Goal: Use online tool/utility: Utilize a website feature to perform a specific function

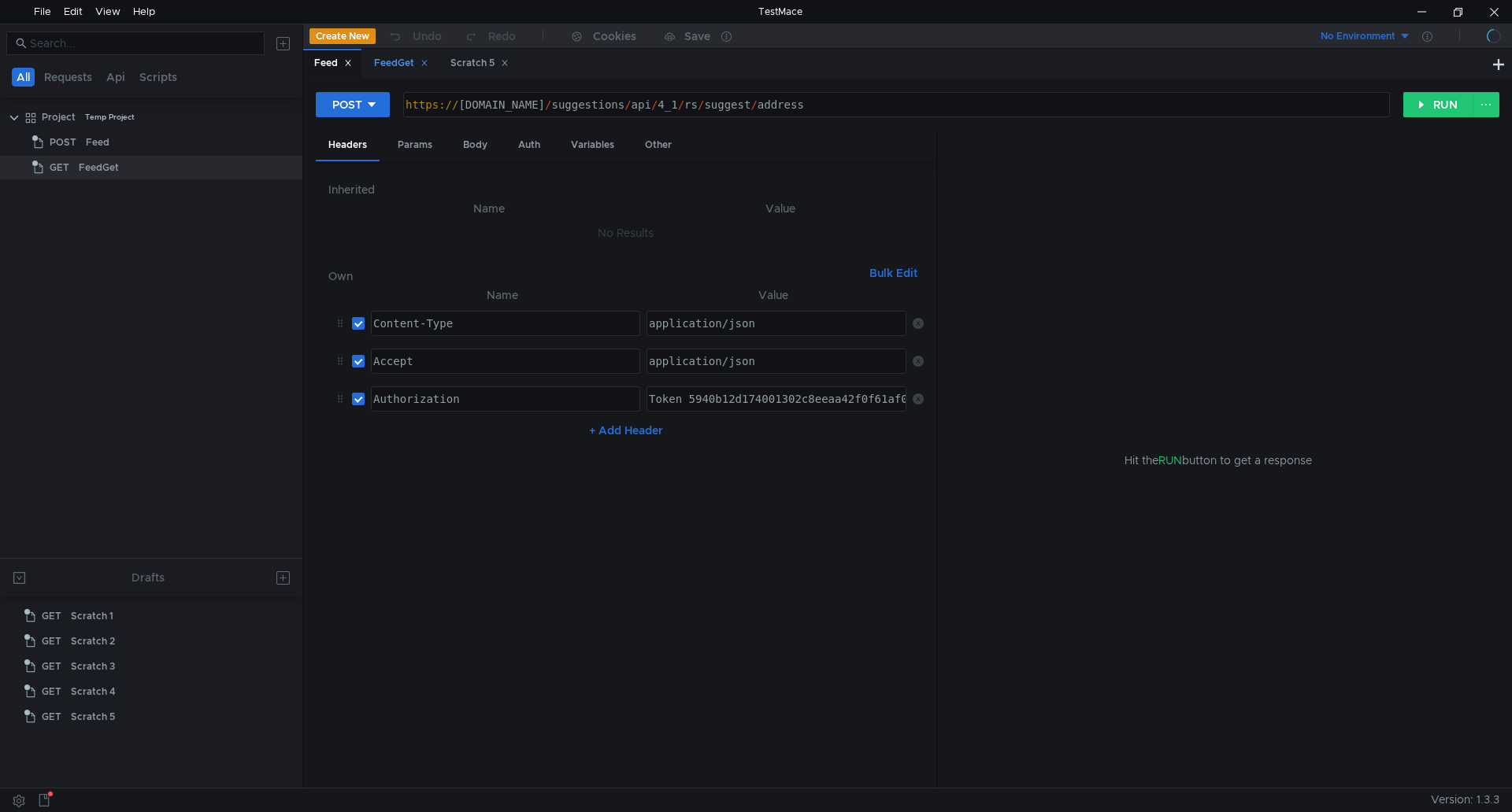
click at [389, 60] on div "FeedGet" at bounding box center [401, 63] width 55 height 16
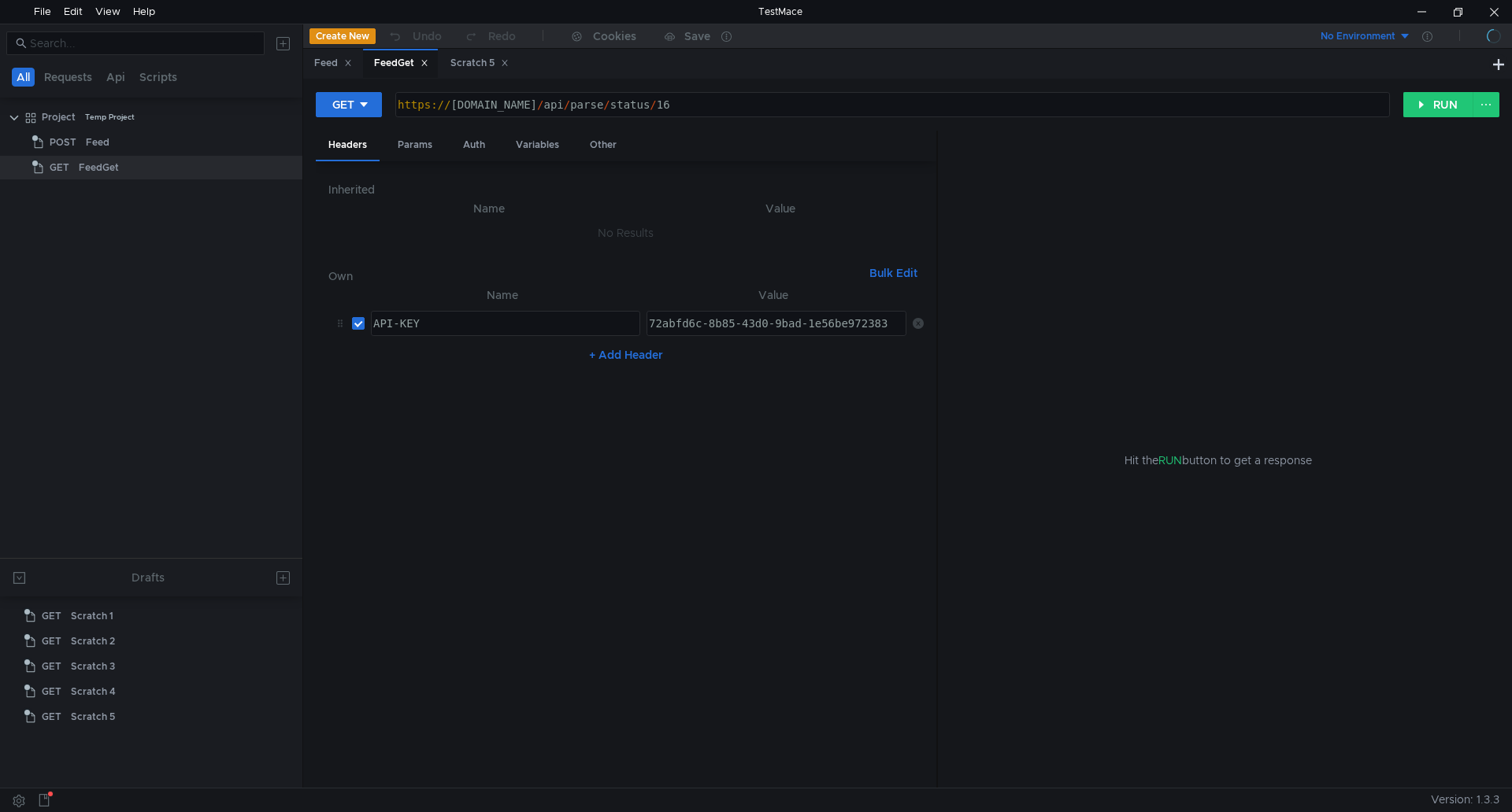
click at [713, 104] on div "https:// api.rssdatafeed.com / api / parse / status / 16" at bounding box center [891, 118] width 993 height 38
click at [1441, 107] on button "RUN" at bounding box center [1438, 104] width 70 height 25
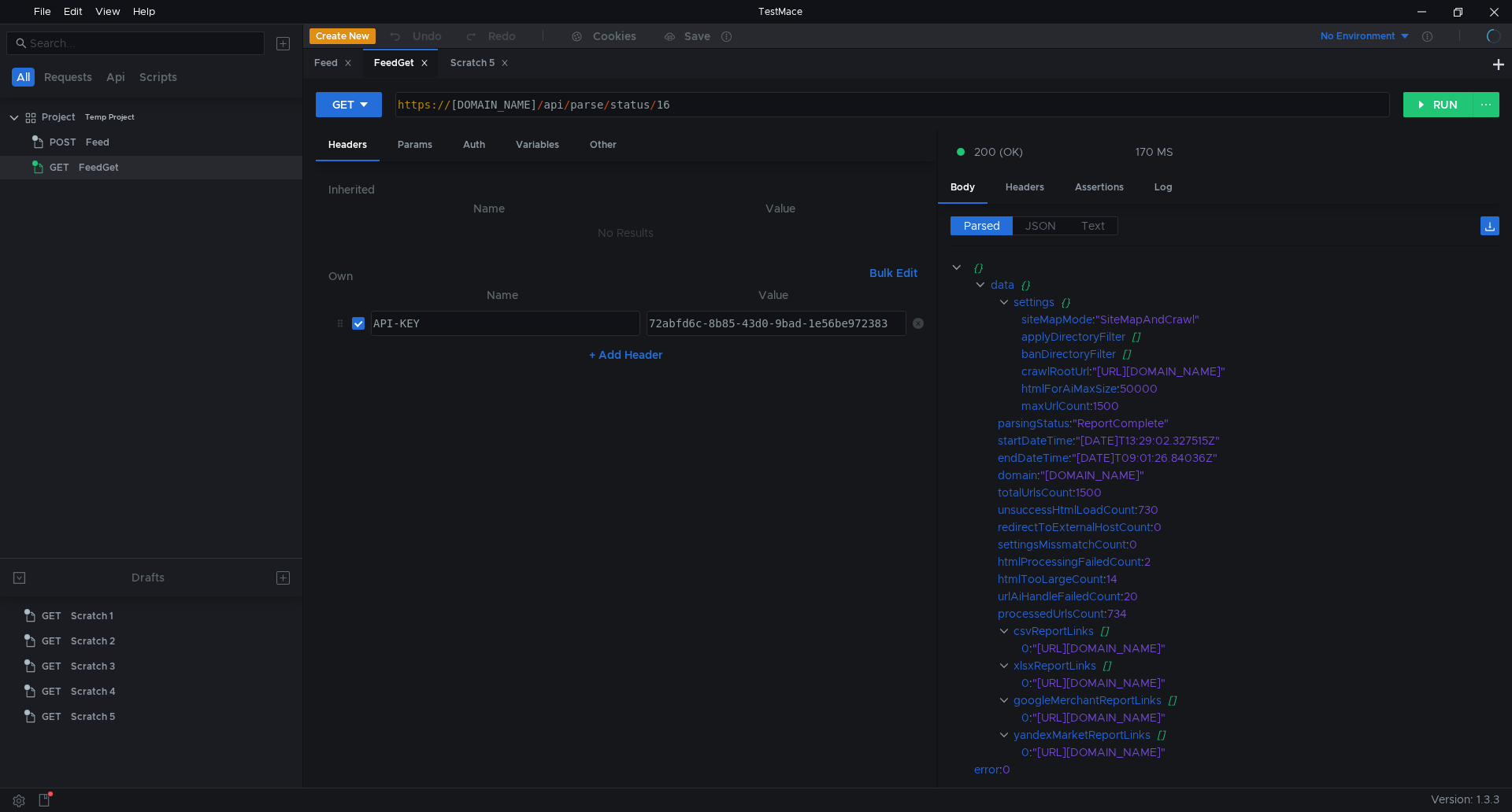
click at [732, 108] on div "https:// api.rssdatafeed.com / api / parse / status / 16" at bounding box center [891, 118] width 993 height 38
click at [1434, 105] on button "RUN" at bounding box center [1438, 104] width 70 height 25
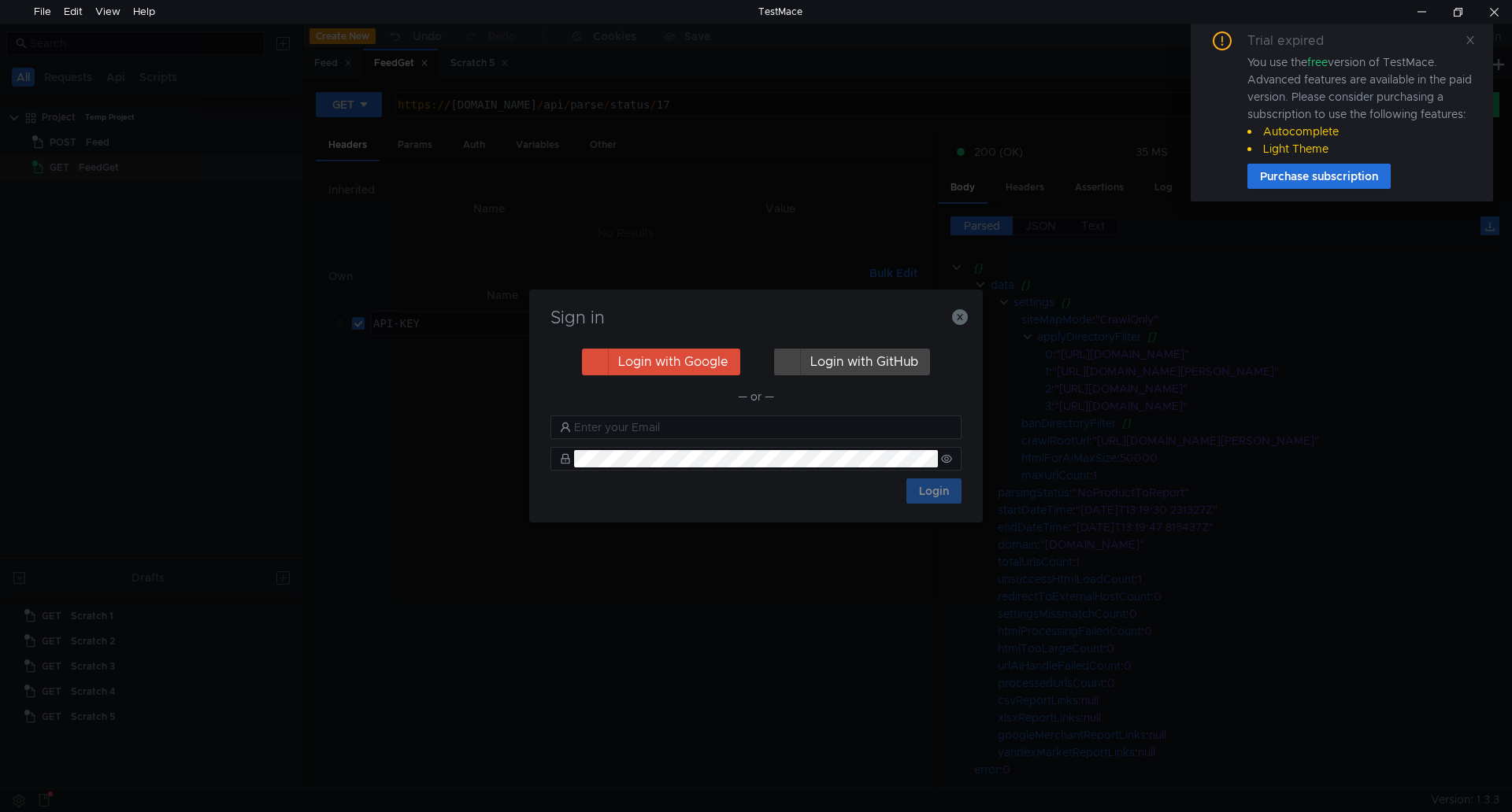
click at [740, 98] on div "Sign in Login with Google Login with GitHub — or — Login" at bounding box center [756, 406] width 1512 height 812
click at [959, 316] on icon "button" at bounding box center [960, 317] width 15 height 15
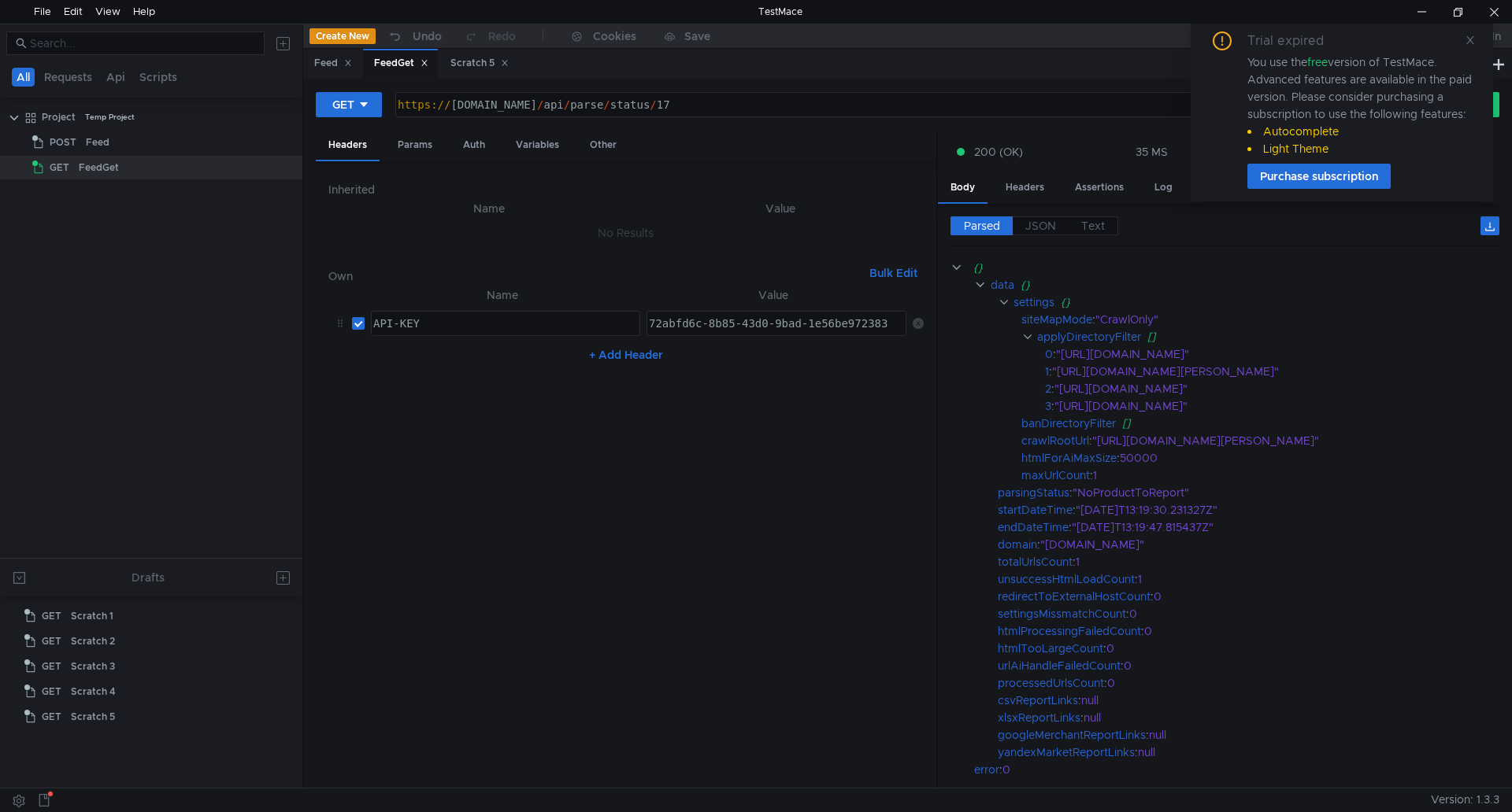
click at [741, 96] on div "https:// api.rssdatafeed.com / api / parse / status / 17" at bounding box center [893, 104] width 993 height 24
click at [1469, 36] on icon at bounding box center [1471, 40] width 11 height 11
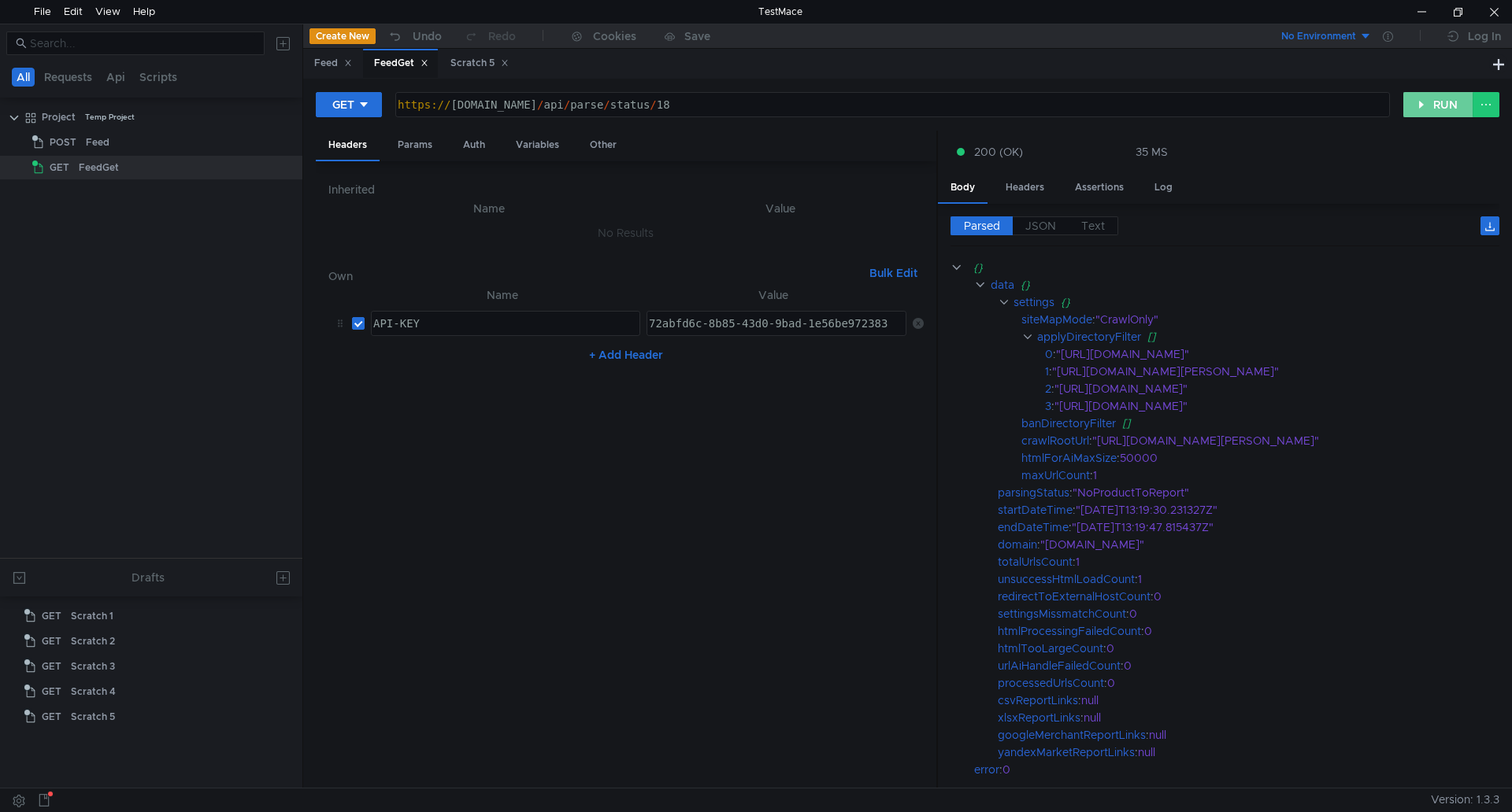
click at [1417, 106] on button "RUN" at bounding box center [1438, 104] width 70 height 25
click at [918, 104] on div "https:// api.rssdatafeed.com / api / parse / status / 18" at bounding box center [891, 118] width 993 height 38
click at [1417, 104] on button "RUN" at bounding box center [1438, 104] width 70 height 25
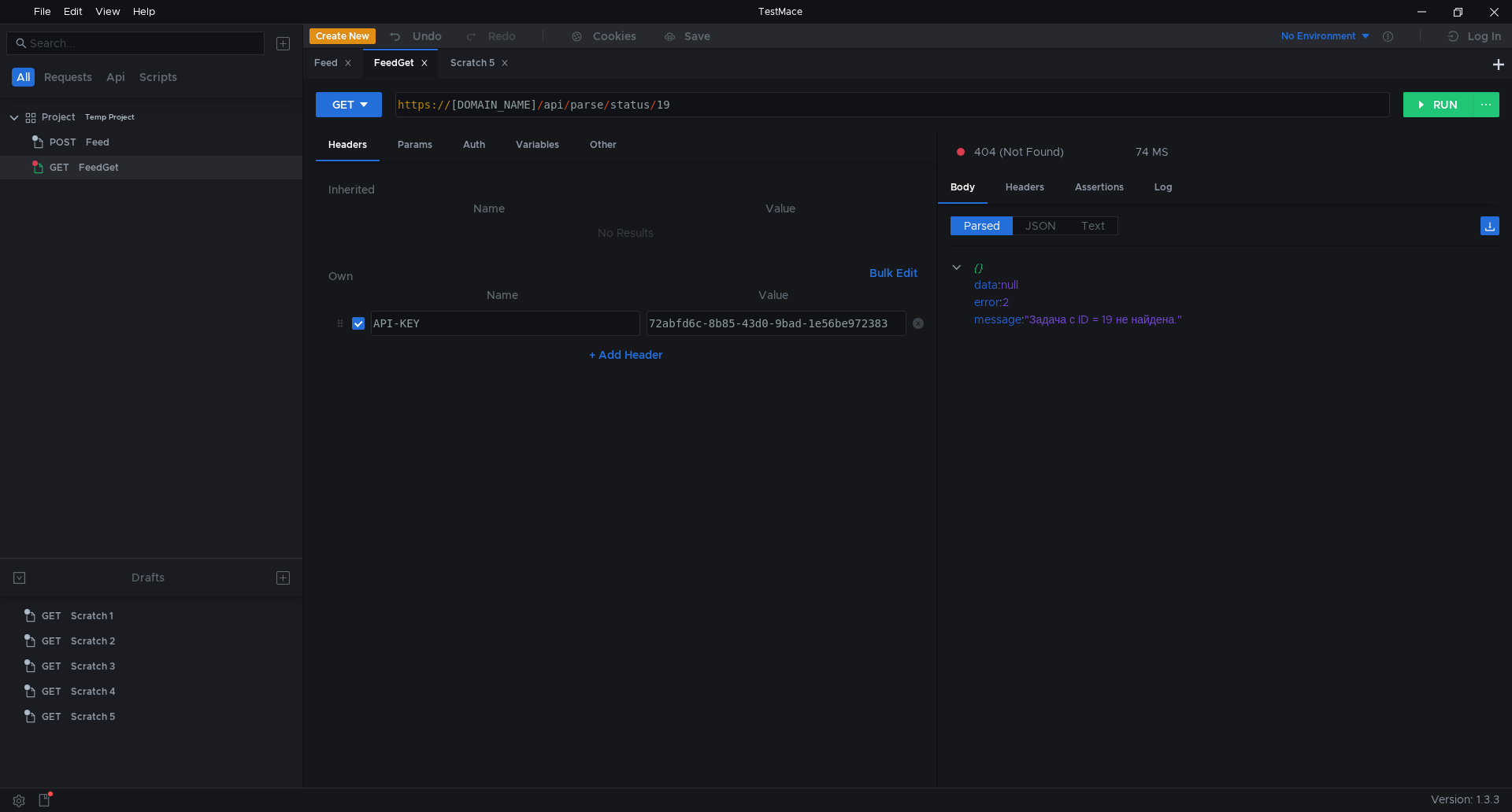
click at [815, 109] on div "https:// api.rssdatafeed.com / api / parse / status / 19" at bounding box center [891, 118] width 993 height 38
click at [1413, 99] on button "RUN" at bounding box center [1438, 104] width 70 height 25
click at [748, 100] on div "https:// api.rssdatafeed.com / api / parse / status / 20" at bounding box center [891, 118] width 993 height 38
type textarea "[URL][DOMAIN_NAME]"
click at [1424, 105] on button "RUN" at bounding box center [1438, 104] width 70 height 25
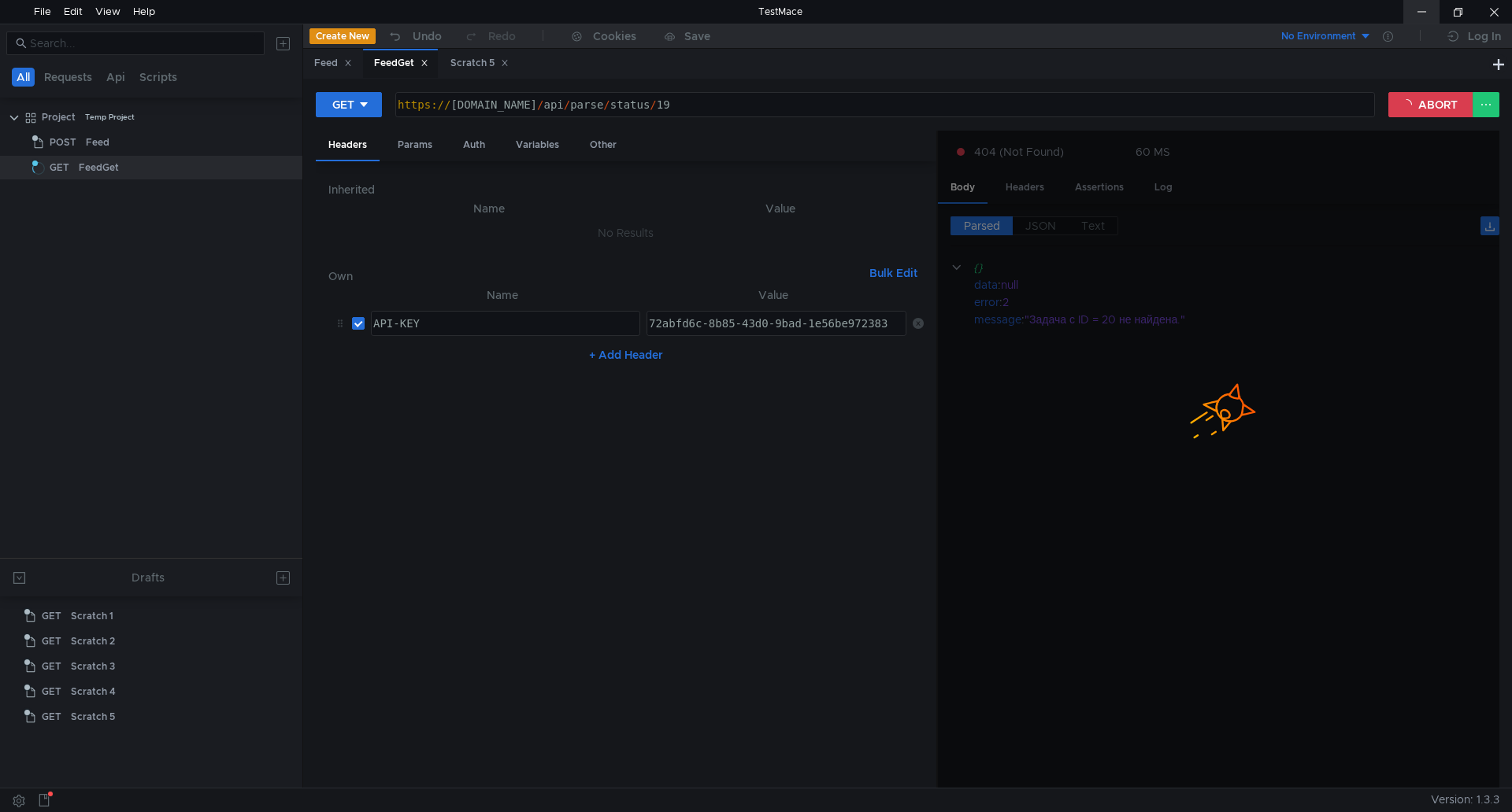
click at [1428, 15] on div at bounding box center [1422, 11] width 36 height 24
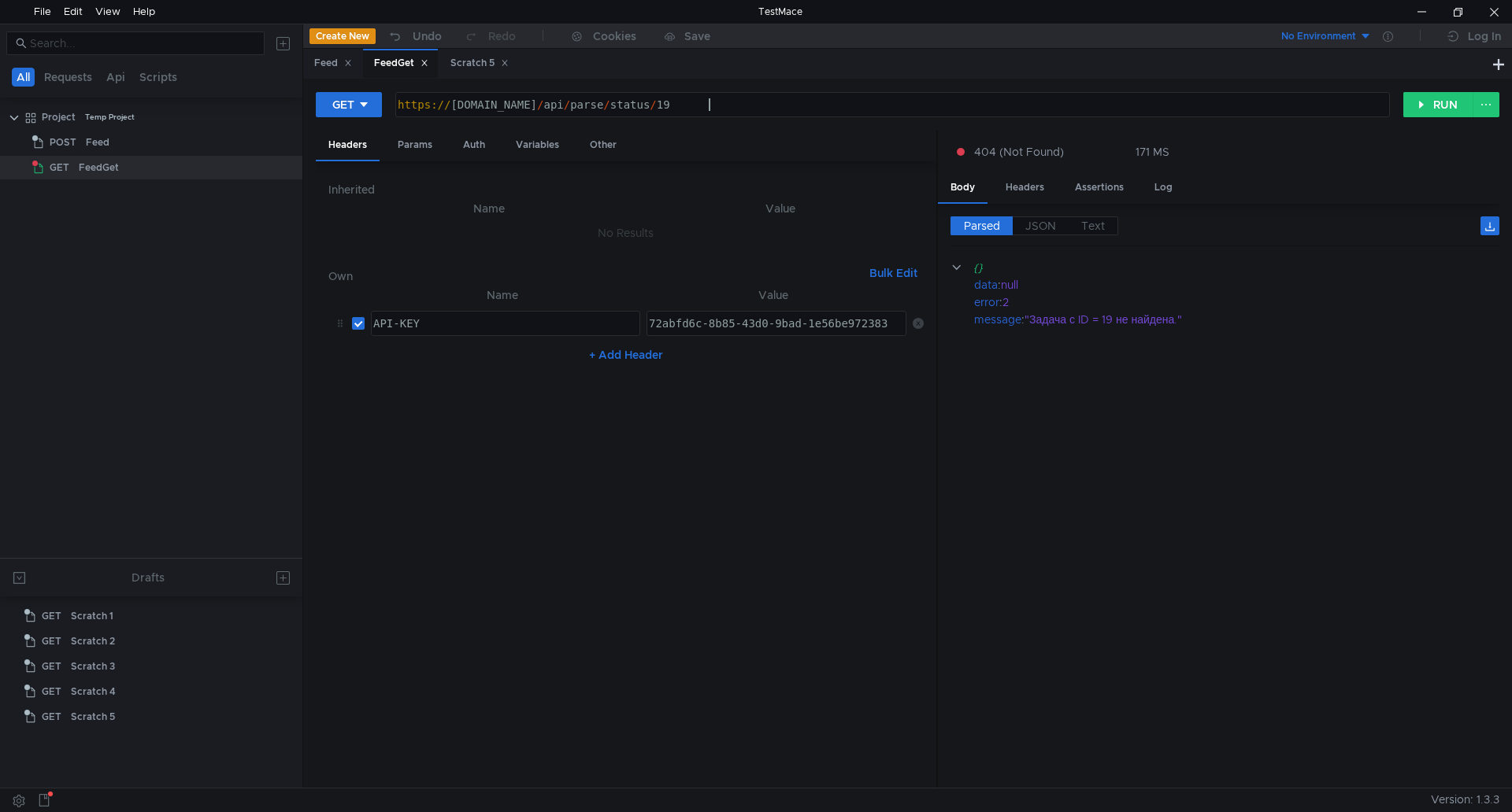
click at [721, 105] on div "https:// [DOMAIN_NAME] / api / parse / status / 19" at bounding box center [891, 118] width 993 height 38
click at [1440, 100] on button "RUN" at bounding box center [1438, 104] width 70 height 25
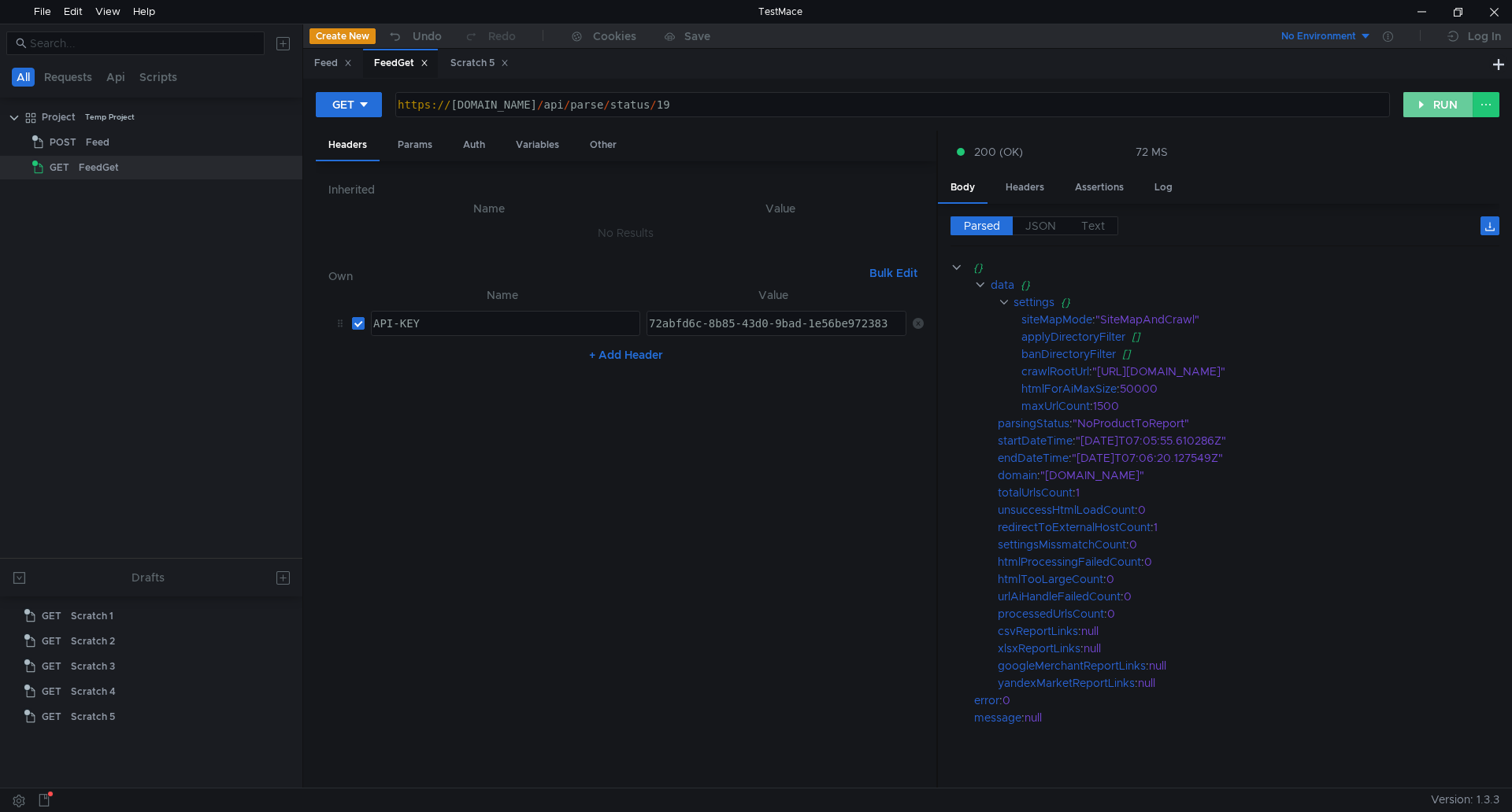
click at [1438, 109] on button "RUN" at bounding box center [1438, 104] width 70 height 25
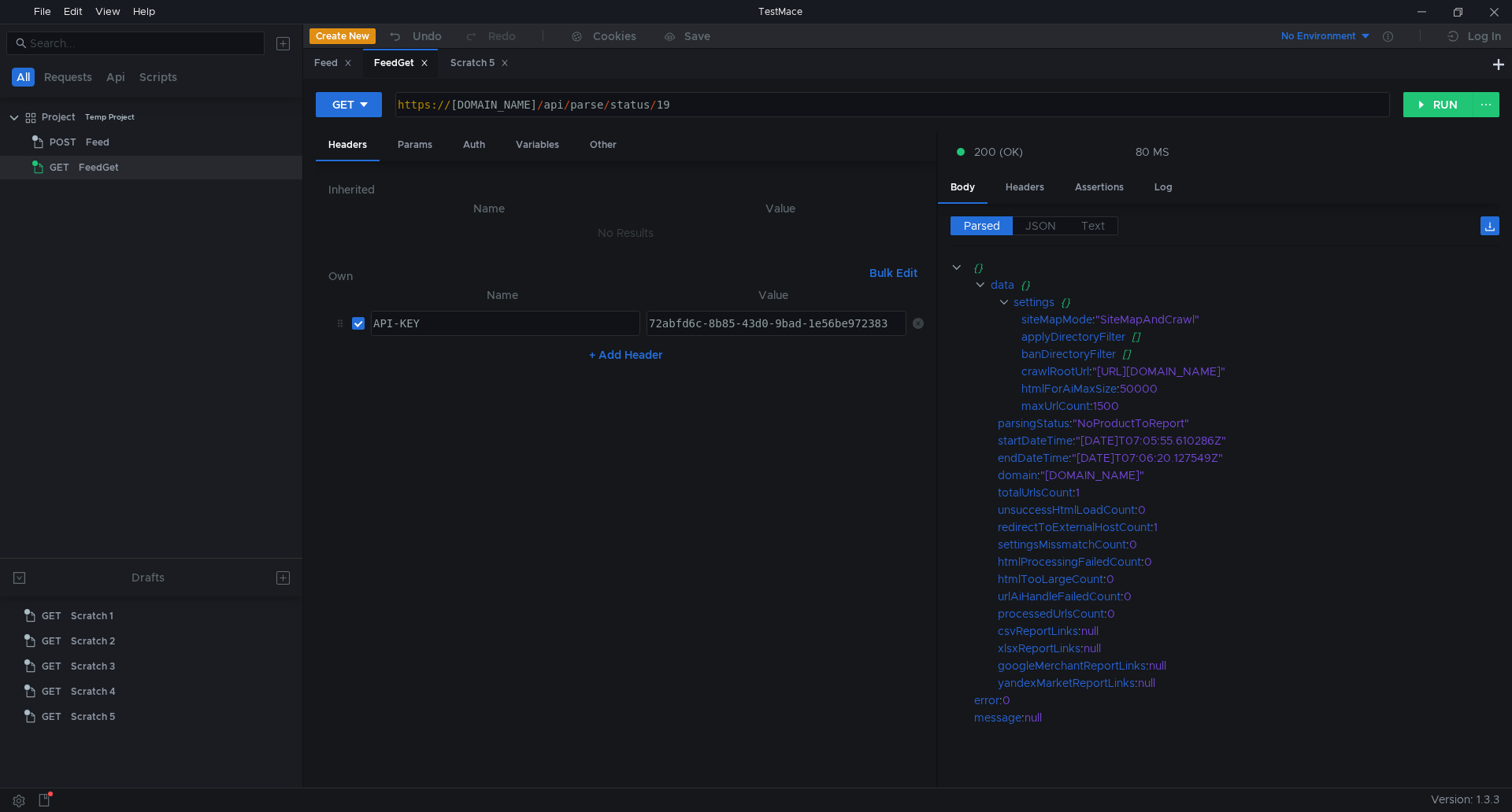
scroll to position [0, 21]
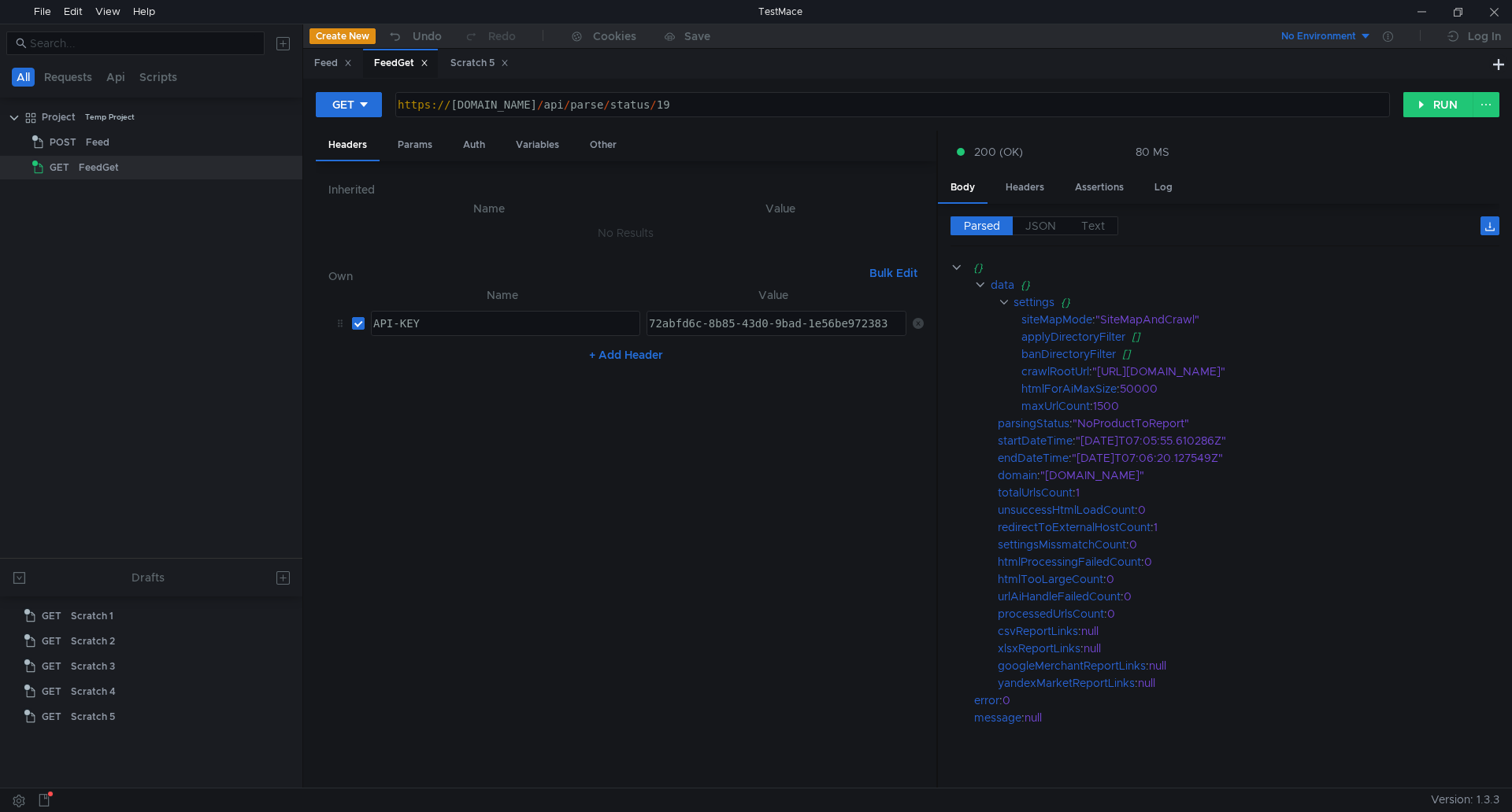
scroll to position [0, 21]
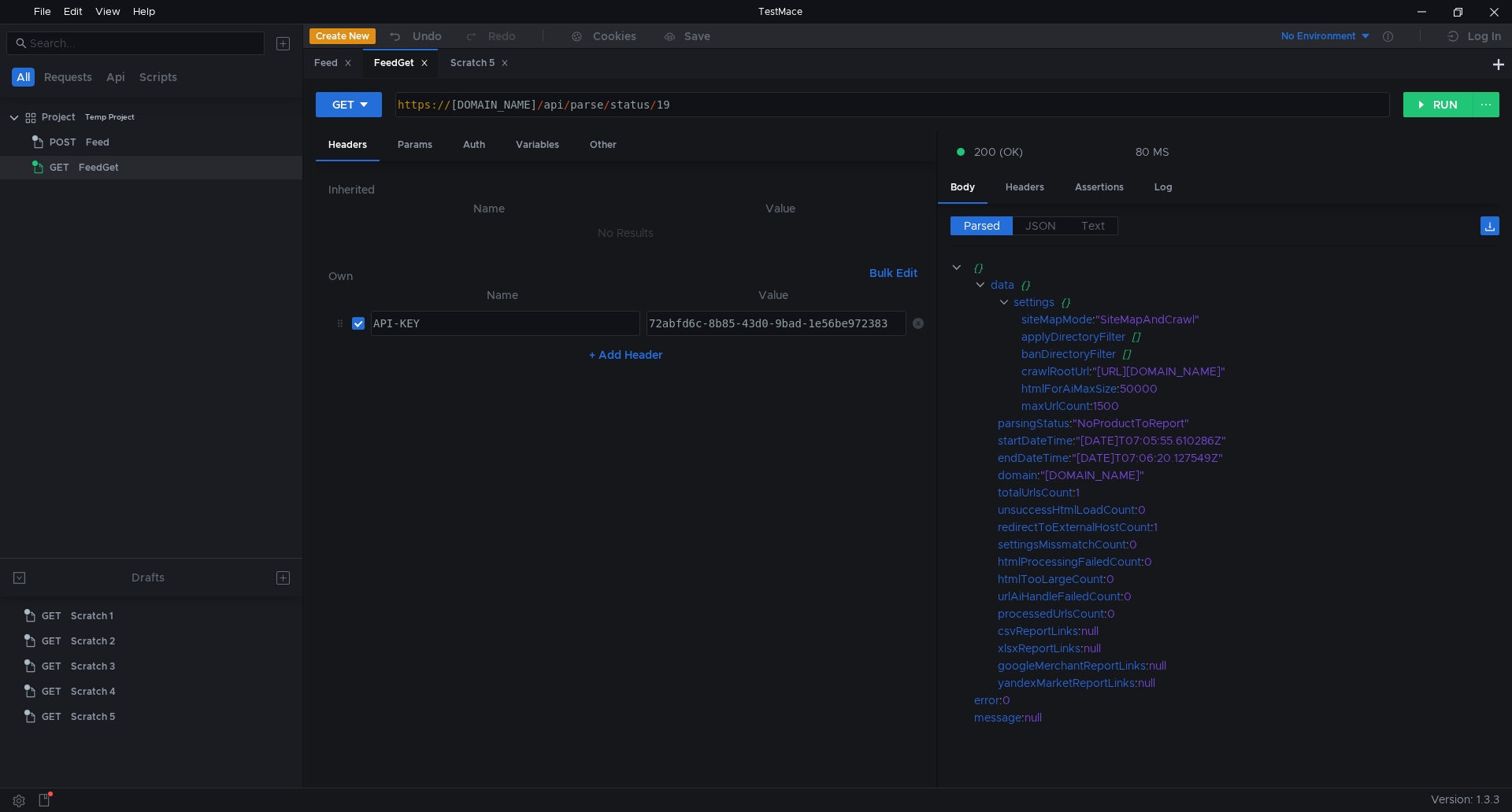
click at [731, 112] on div "https:// [DOMAIN_NAME] / api / parse / status / 19" at bounding box center [891, 118] width 993 height 38
click at [1440, 110] on button "RUN" at bounding box center [1438, 104] width 70 height 25
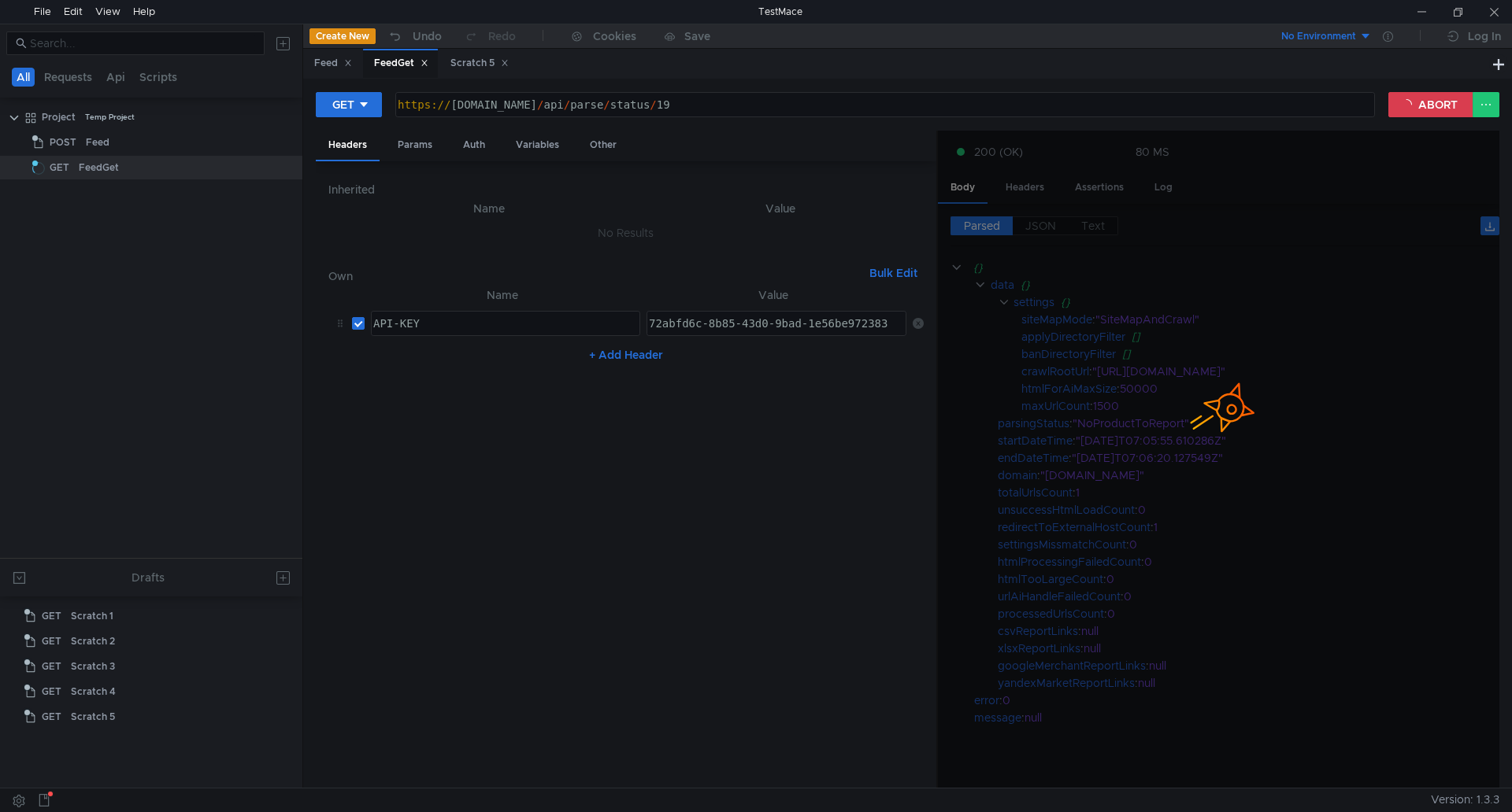
scroll to position [0, 21]
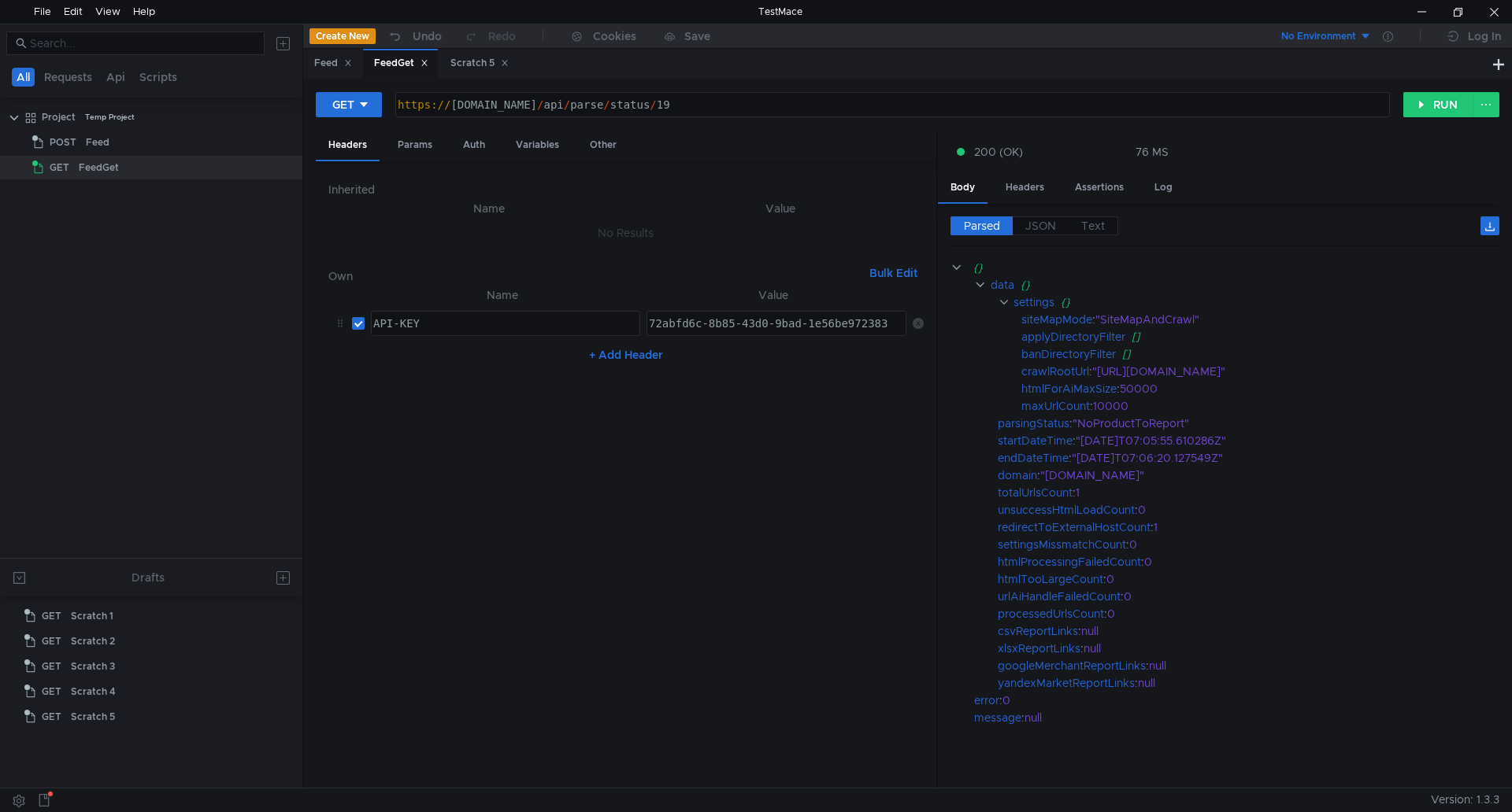
click at [766, 105] on div "https:// [DOMAIN_NAME] / api / parse / status / 19" at bounding box center [891, 118] width 993 height 38
type textarea "[URL][DOMAIN_NAME]"
click at [1428, 115] on button "RUN" at bounding box center [1438, 104] width 70 height 25
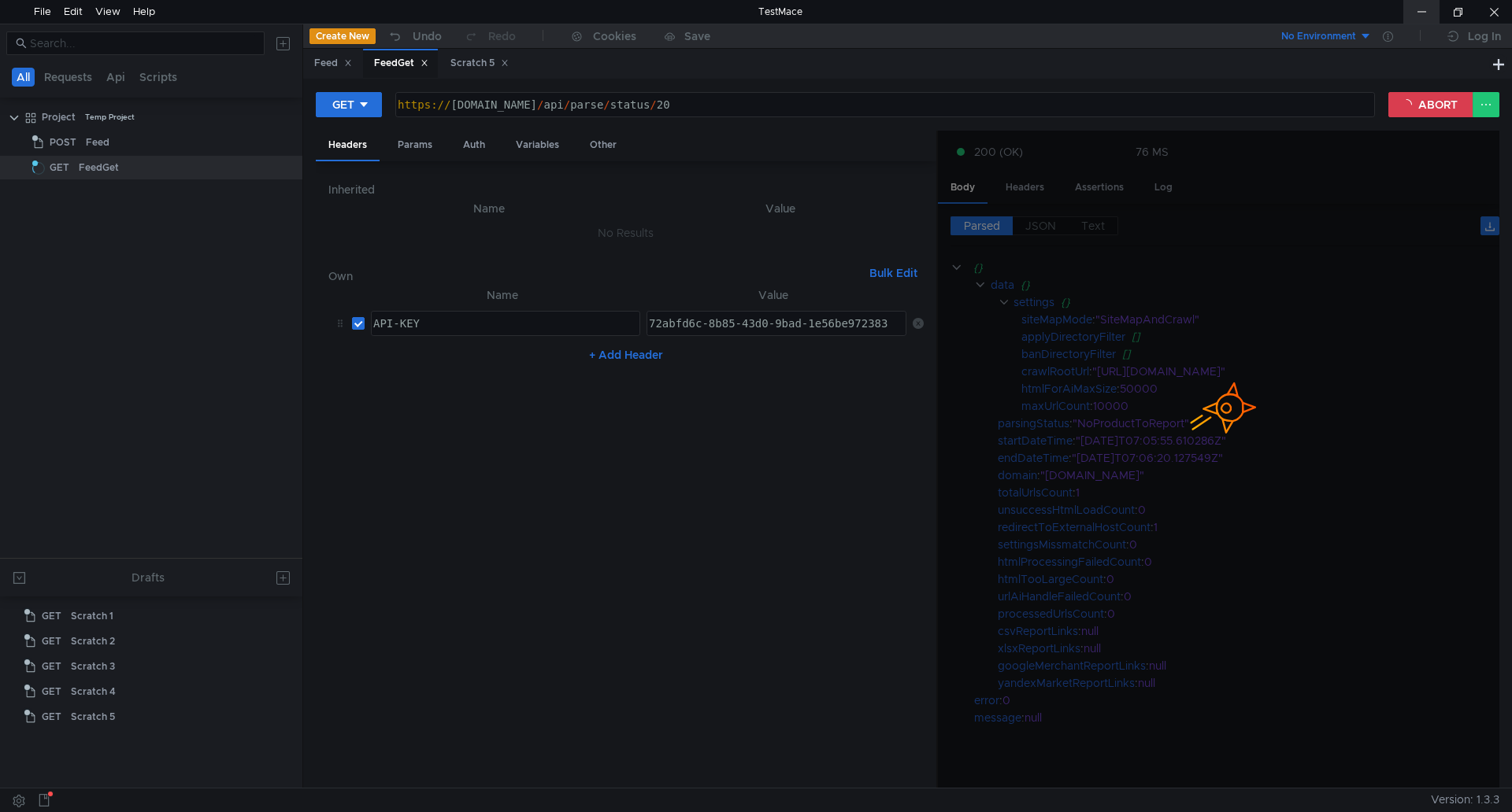
click at [1416, 7] on div at bounding box center [1422, 11] width 36 height 24
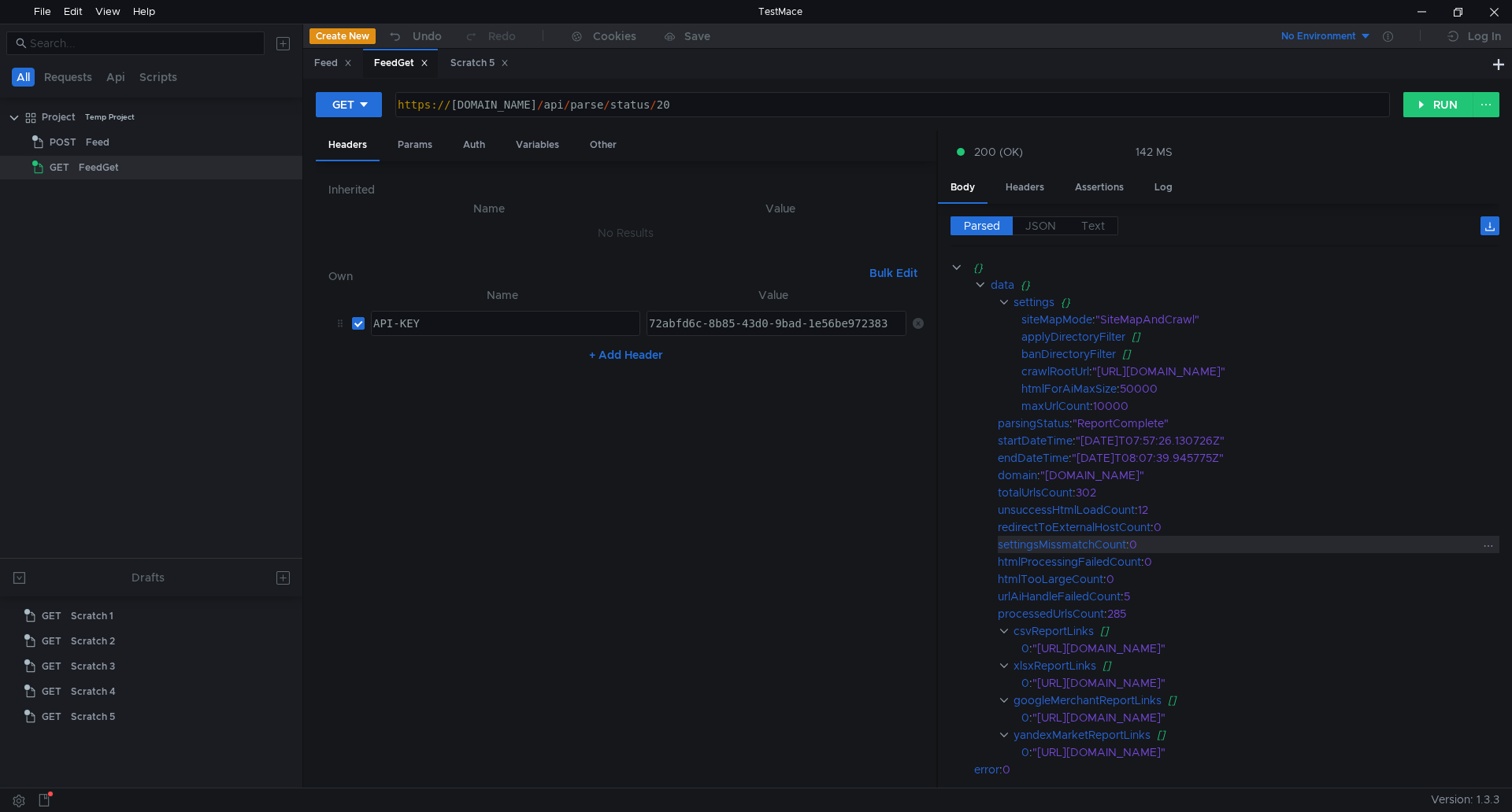
scroll to position [75, 0]
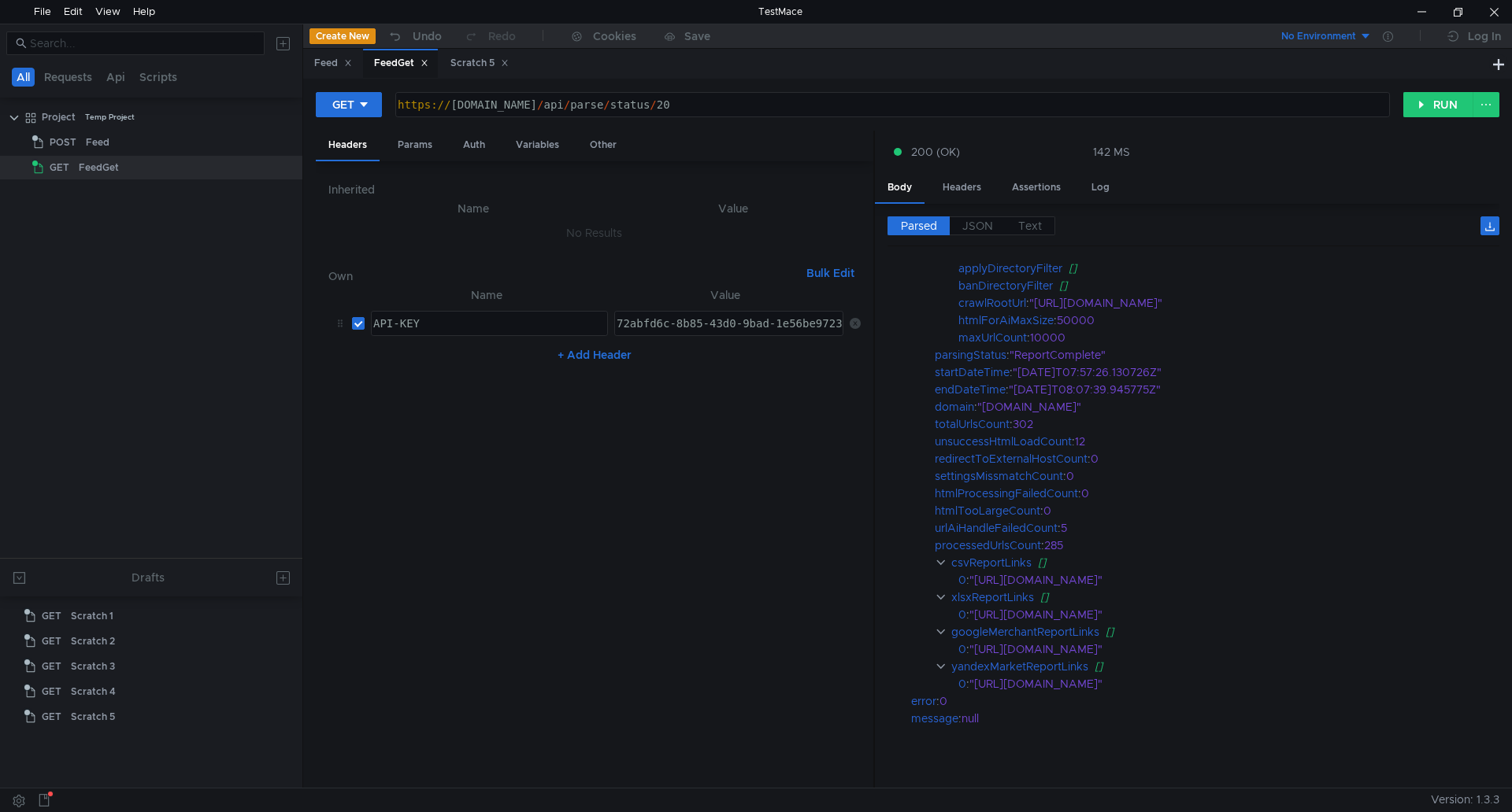
scroll to position [69, 0]
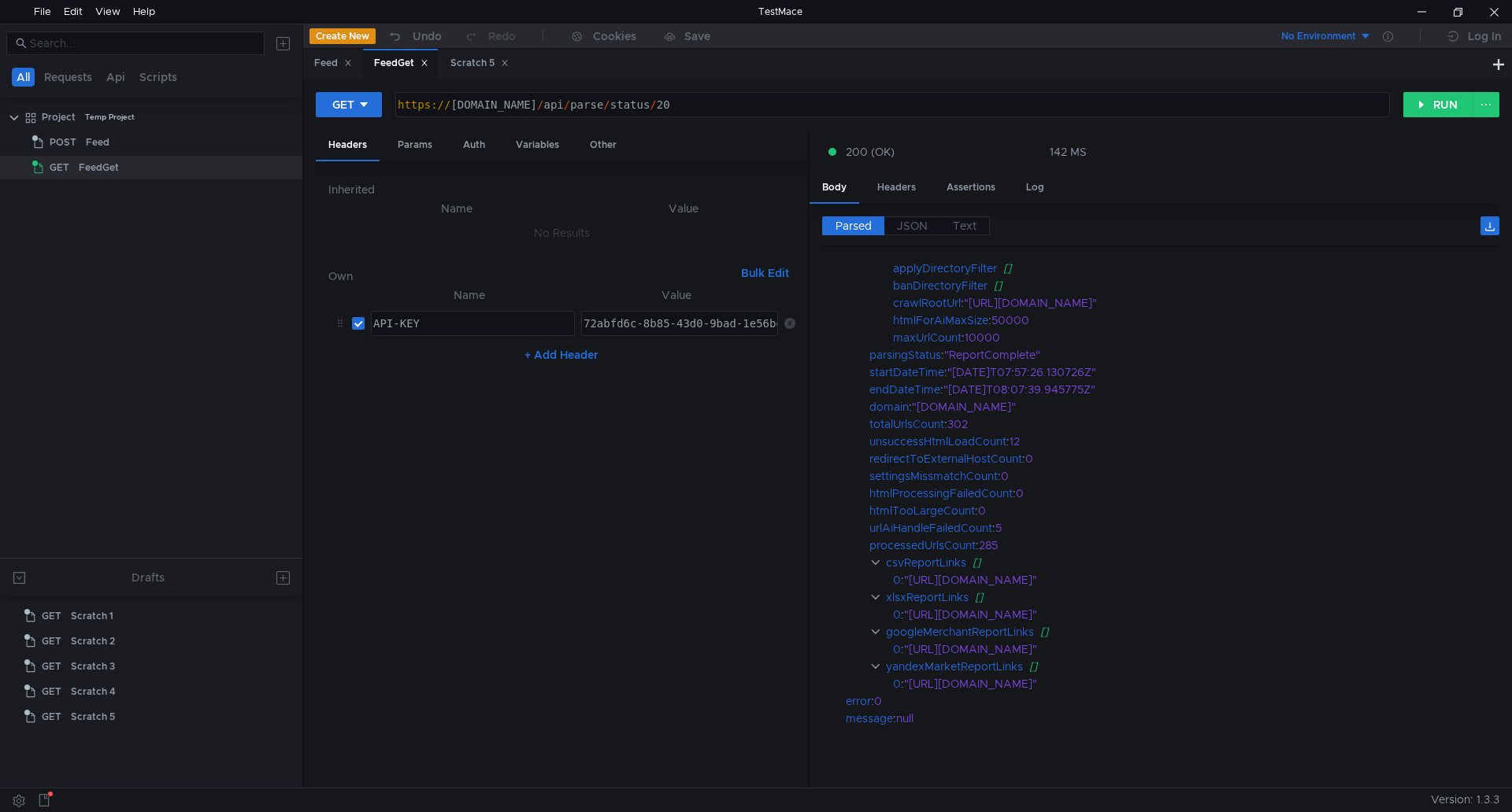
drag, startPoint x: 937, startPoint y: 556, endPoint x: 809, endPoint y: 561, distance: 128.1
click at [809, 561] on div at bounding box center [809, 460] width 2 height 659
click at [1422, 16] on div at bounding box center [1422, 11] width 36 height 24
